Goal: Navigation & Orientation: Find specific page/section

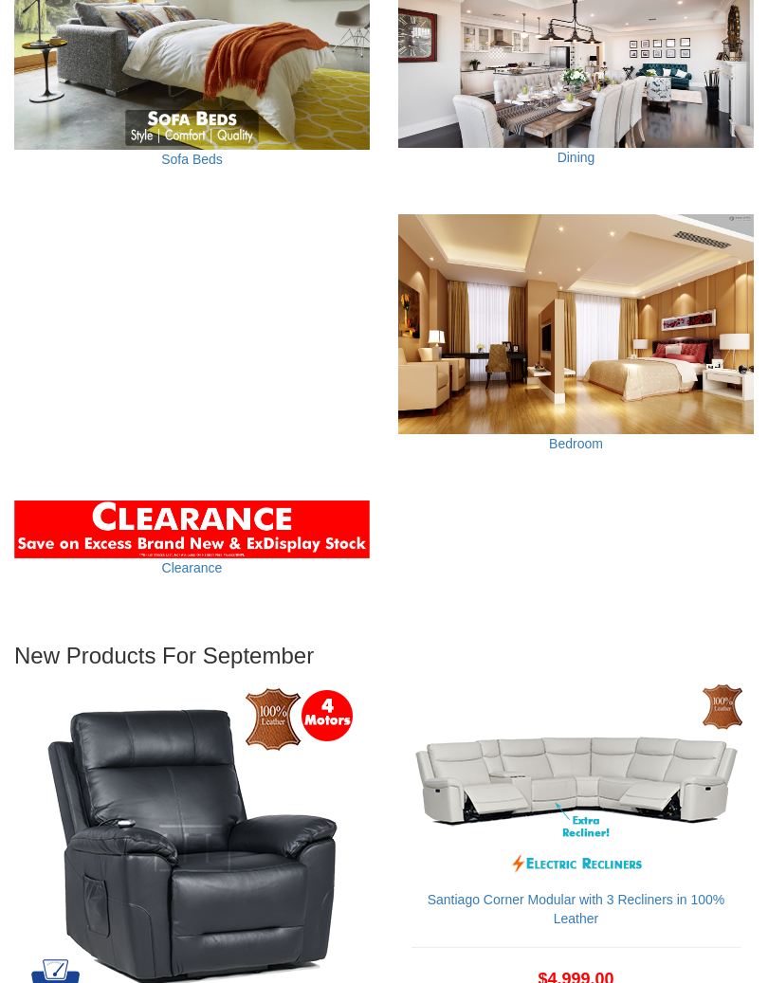
scroll to position [1852, 0]
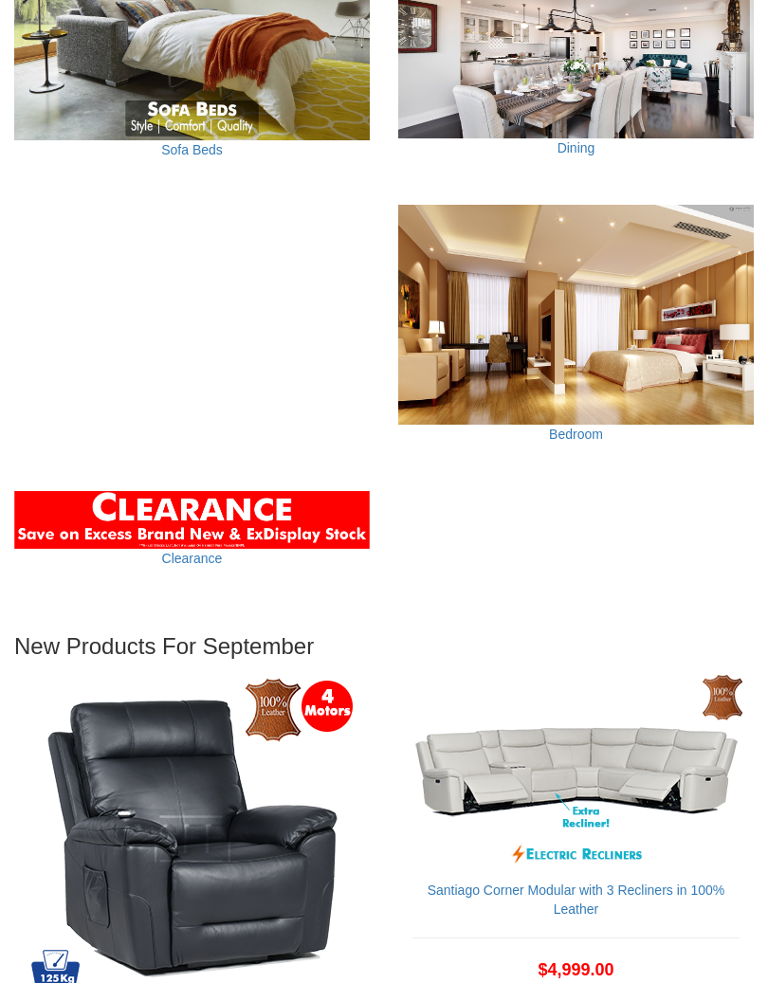
click at [284, 503] on img at bounding box center [192, 521] width 356 height 58
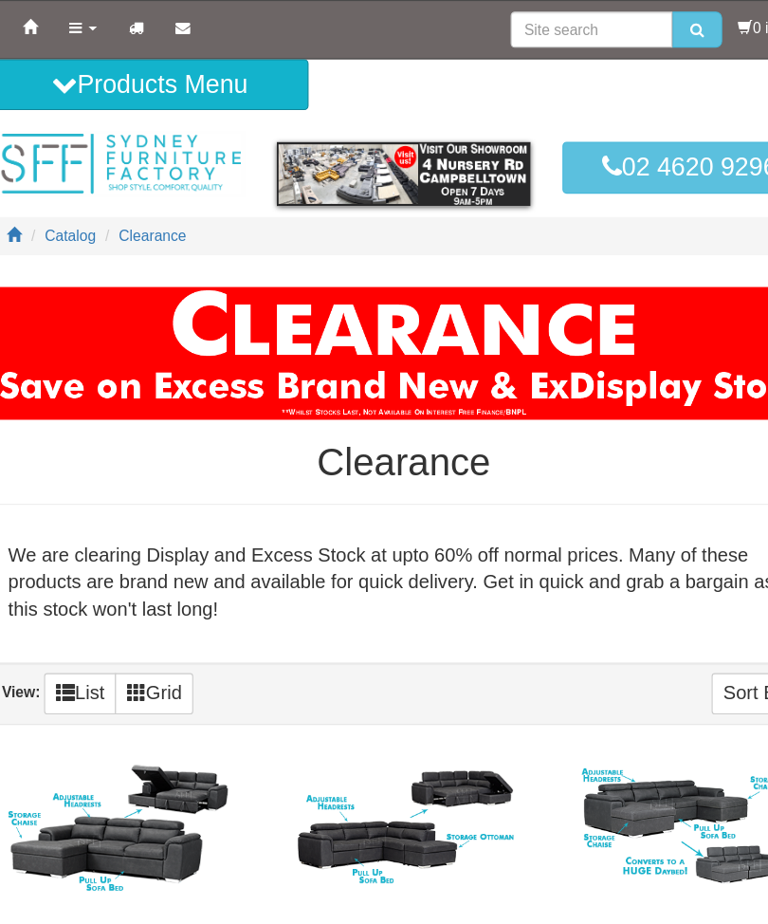
click at [76, 24] on link "Products" at bounding box center [96, 24] width 53 height 47
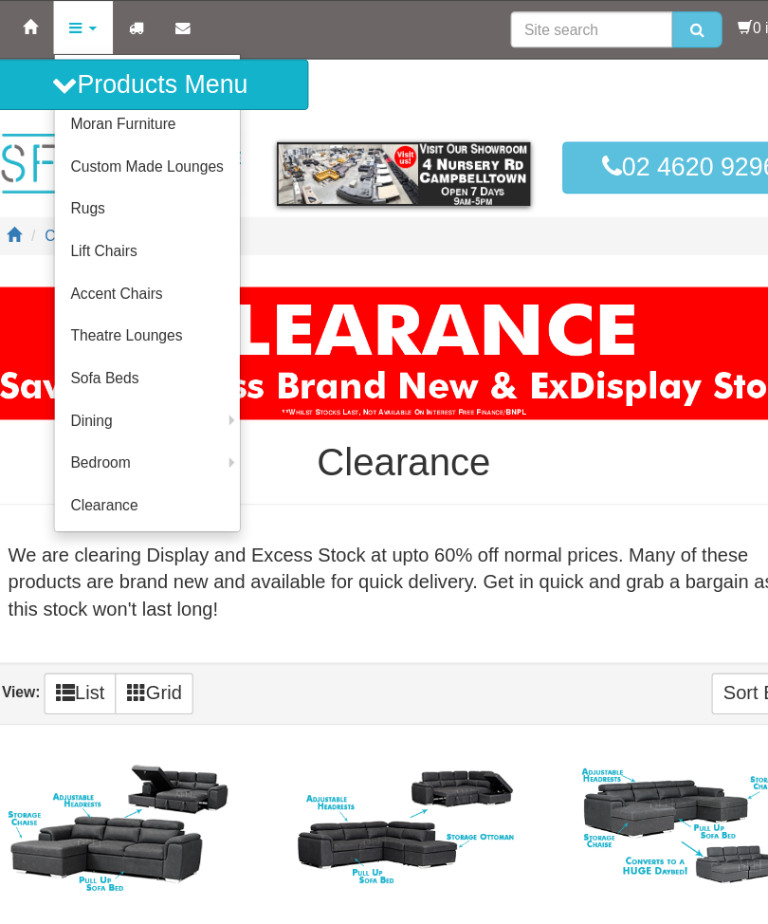
click at [133, 117] on link "Moran Furniture" at bounding box center [154, 111] width 166 height 38
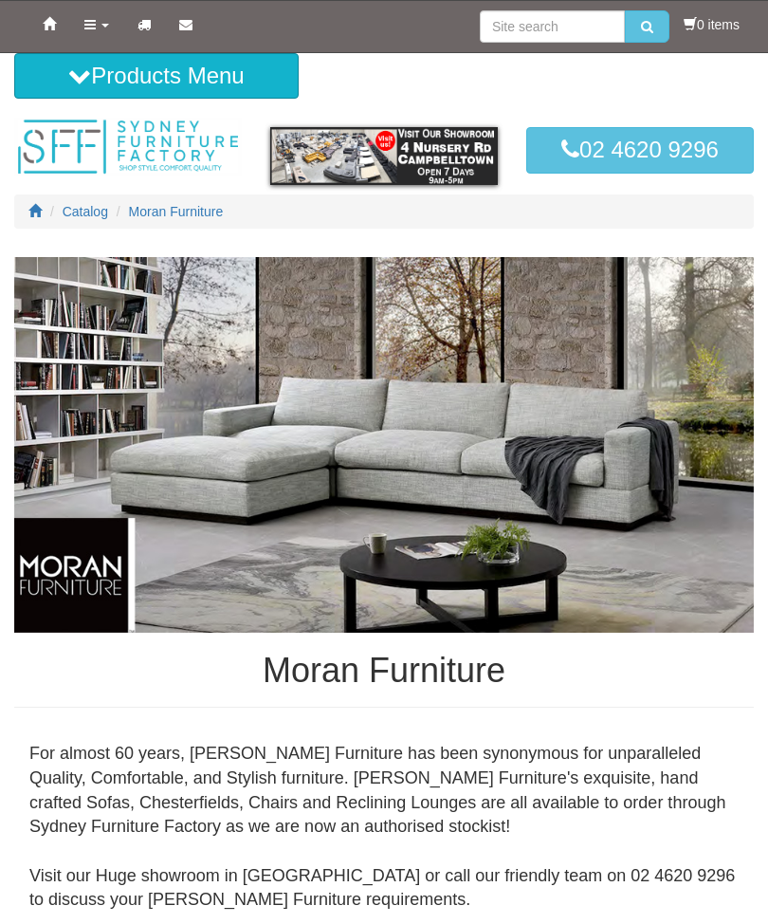
click at [95, 211] on span "Catalog" at bounding box center [86, 211] width 46 height 15
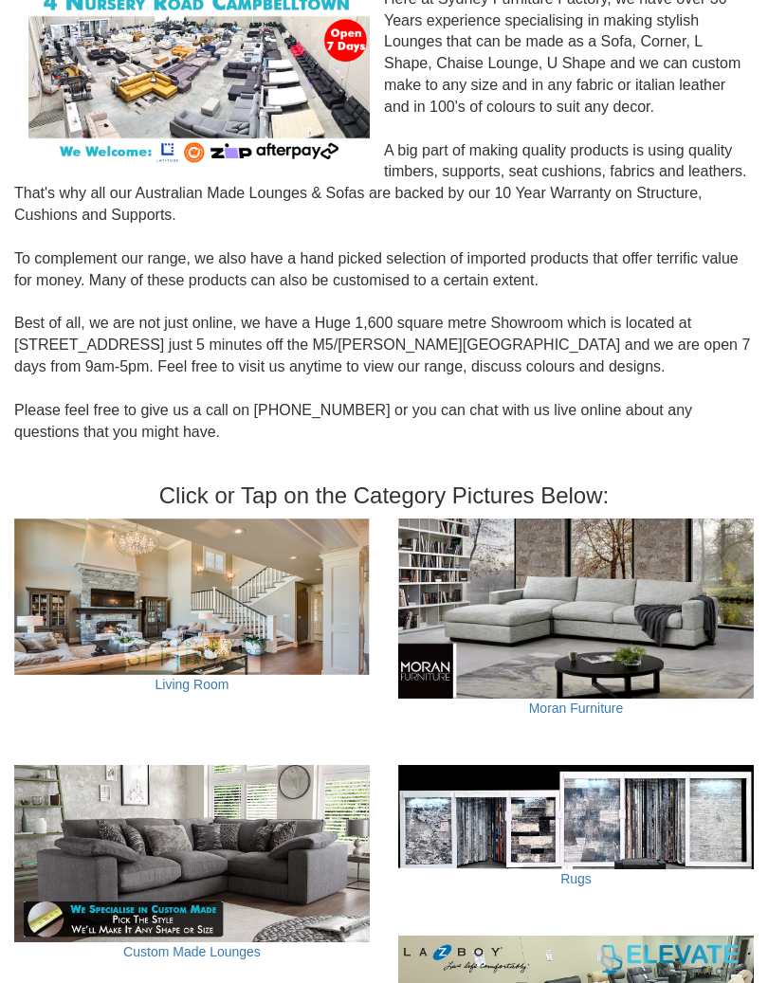
scroll to position [258, 0]
click at [267, 581] on img at bounding box center [192, 598] width 356 height 156
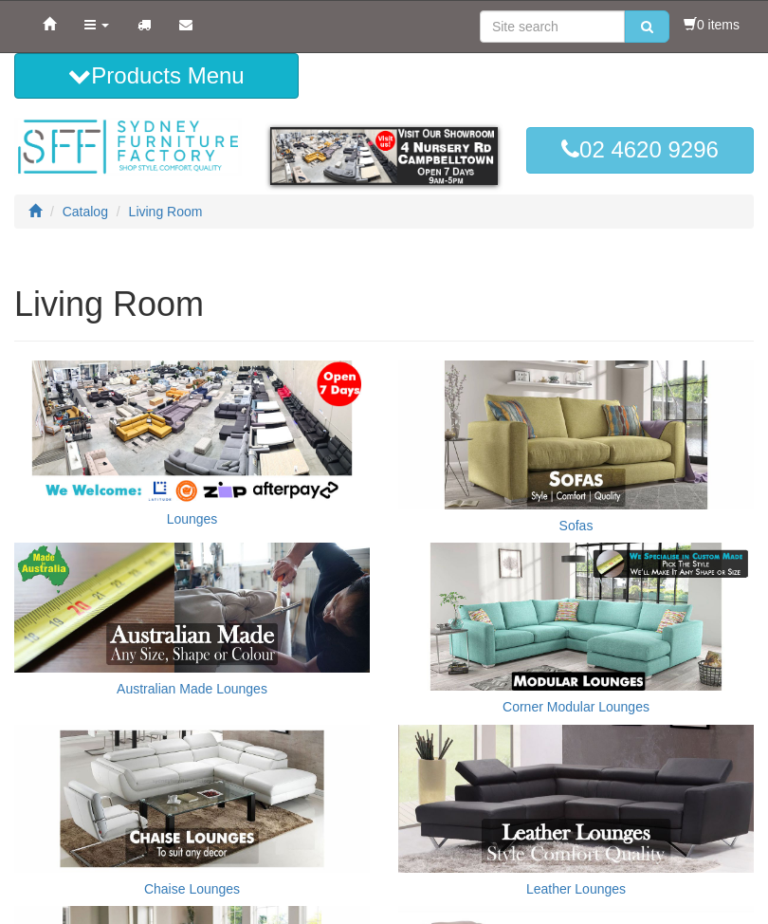
click at [555, 431] on img at bounding box center [576, 434] width 356 height 148
